Goal: Transaction & Acquisition: Download file/media

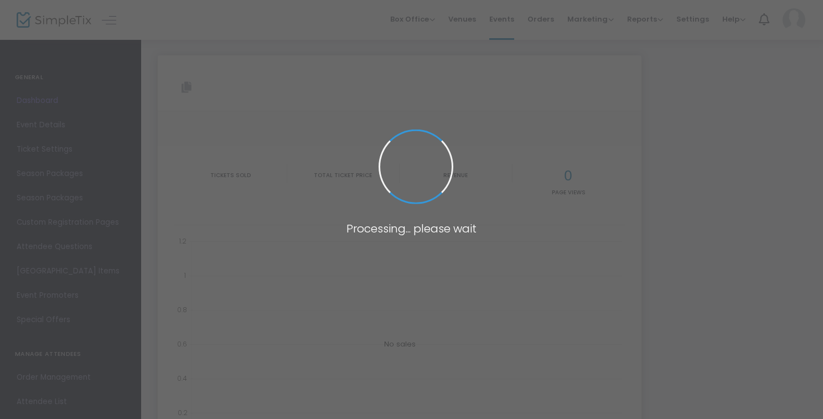
type input "[URL][DOMAIN_NAME]"
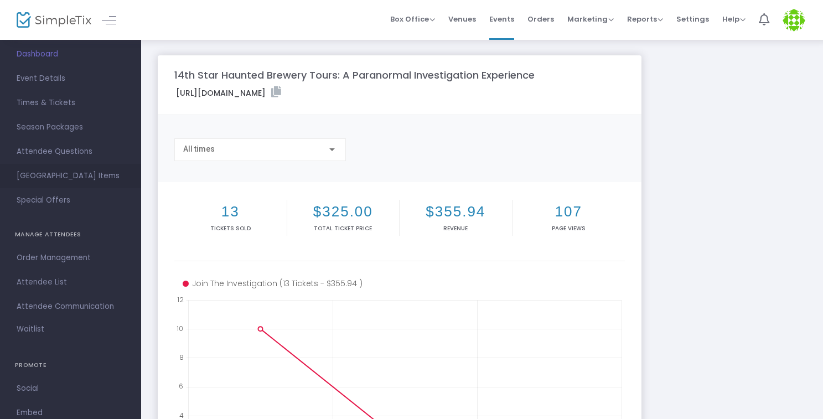
scroll to position [55, 0]
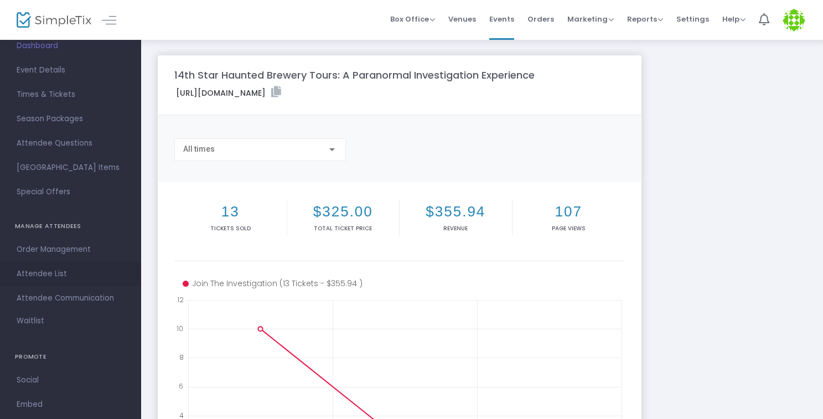
click at [54, 274] on span "Attendee List" at bounding box center [71, 274] width 108 height 14
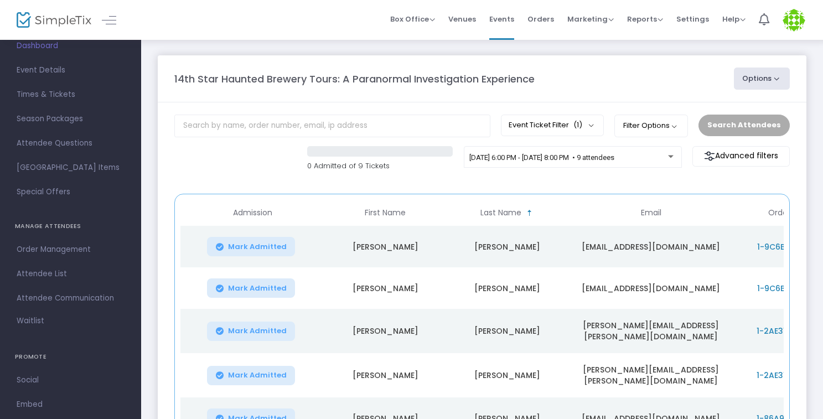
click at [761, 77] on button "Options" at bounding box center [762, 79] width 56 height 22
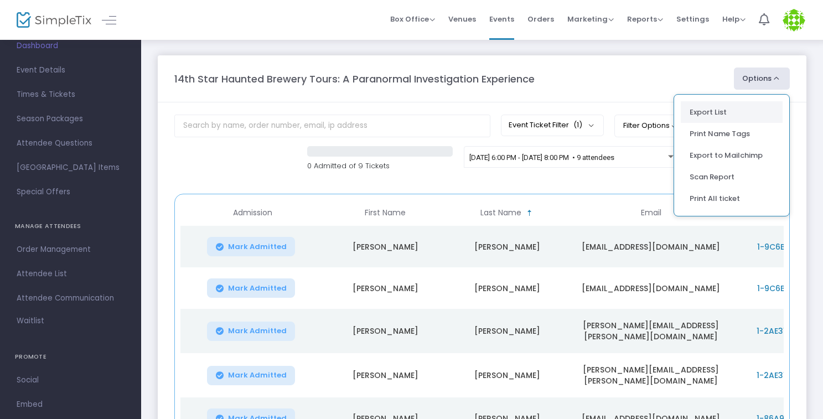
click at [712, 116] on li "Export List" at bounding box center [732, 112] width 102 height 22
radio input "false"
radio input "true"
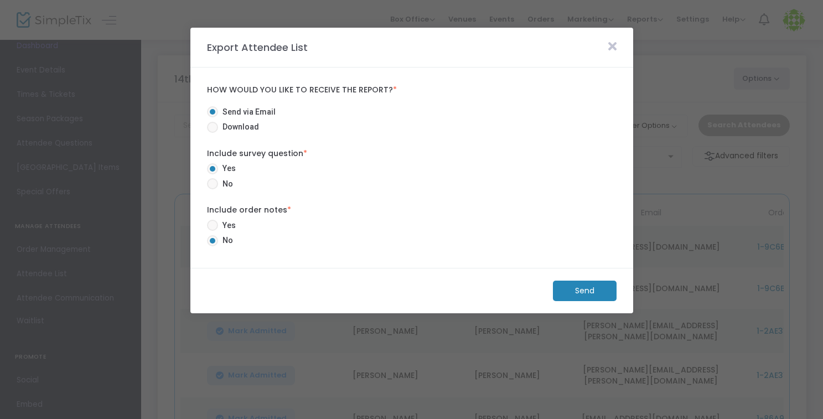
click at [233, 126] on span "Download" at bounding box center [238, 127] width 41 height 12
click at [213, 133] on input "Download" at bounding box center [212, 133] width 1 height 1
radio input "true"
click at [569, 288] on m-button "Download" at bounding box center [575, 291] width 82 height 20
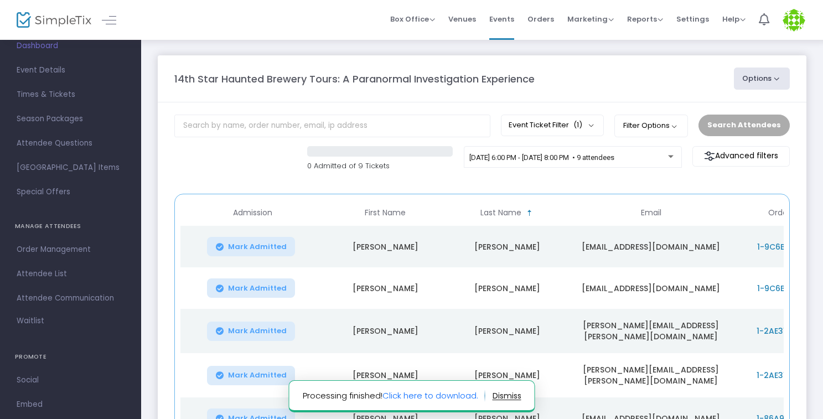
click at [322, 78] on m-panel-title "14th Star Haunted Brewery Tours: A Paranormal Investigation Experience" at bounding box center [354, 78] width 360 height 15
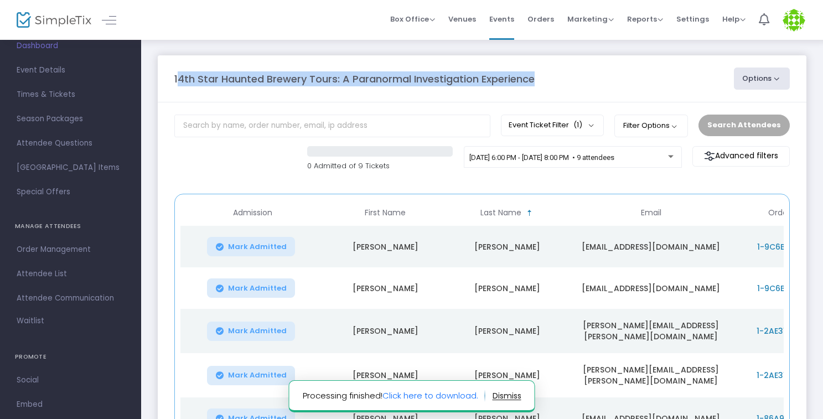
click at [322, 78] on m-panel-title "14th Star Haunted Brewery Tours: A Paranormal Investigation Experience" at bounding box center [354, 78] width 360 height 15
copy div "14th Star Haunted Brewery Tours: A Paranormal Investigation Experience Options …"
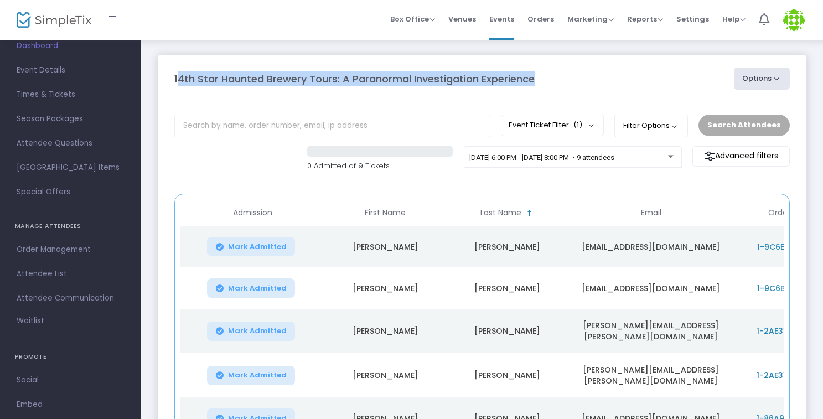
click at [615, 78] on div "14th Star Haunted Brewery Tours: A Paranormal Investigation Experience" at bounding box center [448, 78] width 559 height 15
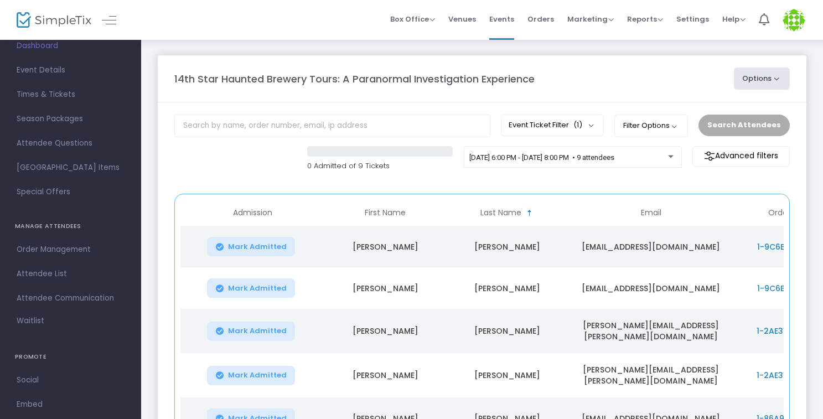
click at [736, 81] on button "Options" at bounding box center [762, 79] width 56 height 22
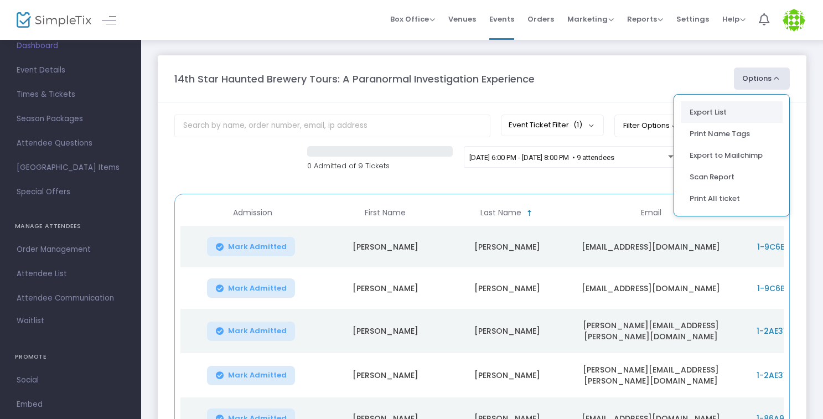
click at [718, 112] on li "Export List" at bounding box center [732, 112] width 102 height 22
radio input "true"
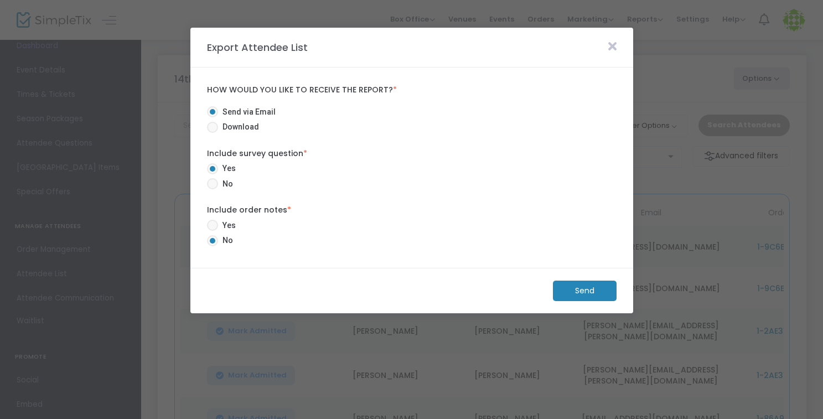
click at [248, 126] on span "Download" at bounding box center [238, 127] width 41 height 12
click at [213, 133] on input "Download" at bounding box center [212, 133] width 1 height 1
radio input "true"
click at [587, 284] on m-button "Download" at bounding box center [575, 291] width 82 height 20
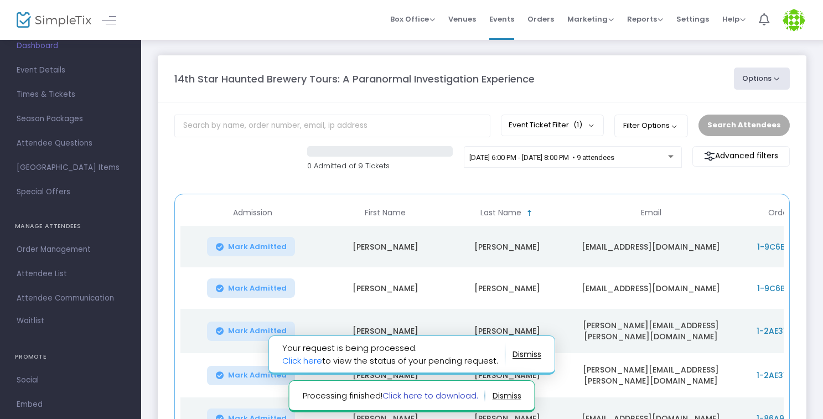
click at [416, 391] on link "Click here to download." at bounding box center [430, 396] width 96 height 12
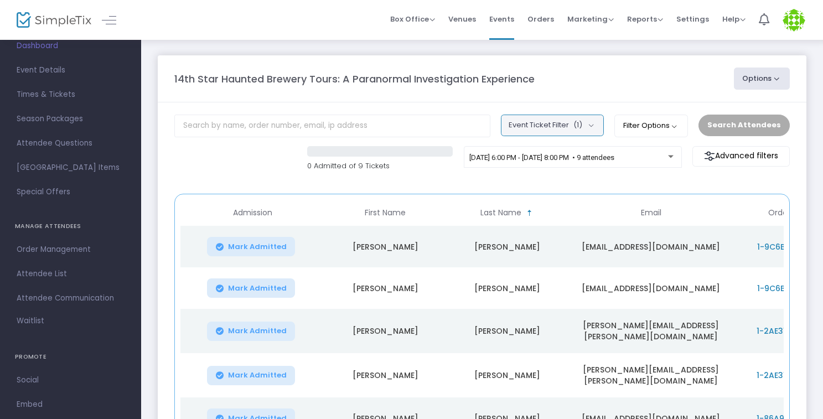
click at [542, 128] on button "Event Ticket Filter (1)" at bounding box center [552, 125] width 103 height 21
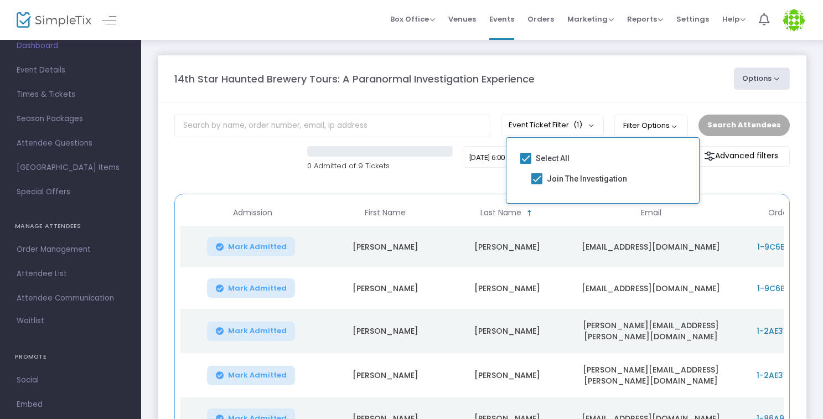
click at [550, 101] on m-panel-header "14th Star Haunted Brewery Tours: A Paranormal Investigation Experience Options …" at bounding box center [482, 78] width 649 height 47
